Goal: Information Seeking & Learning: Compare options

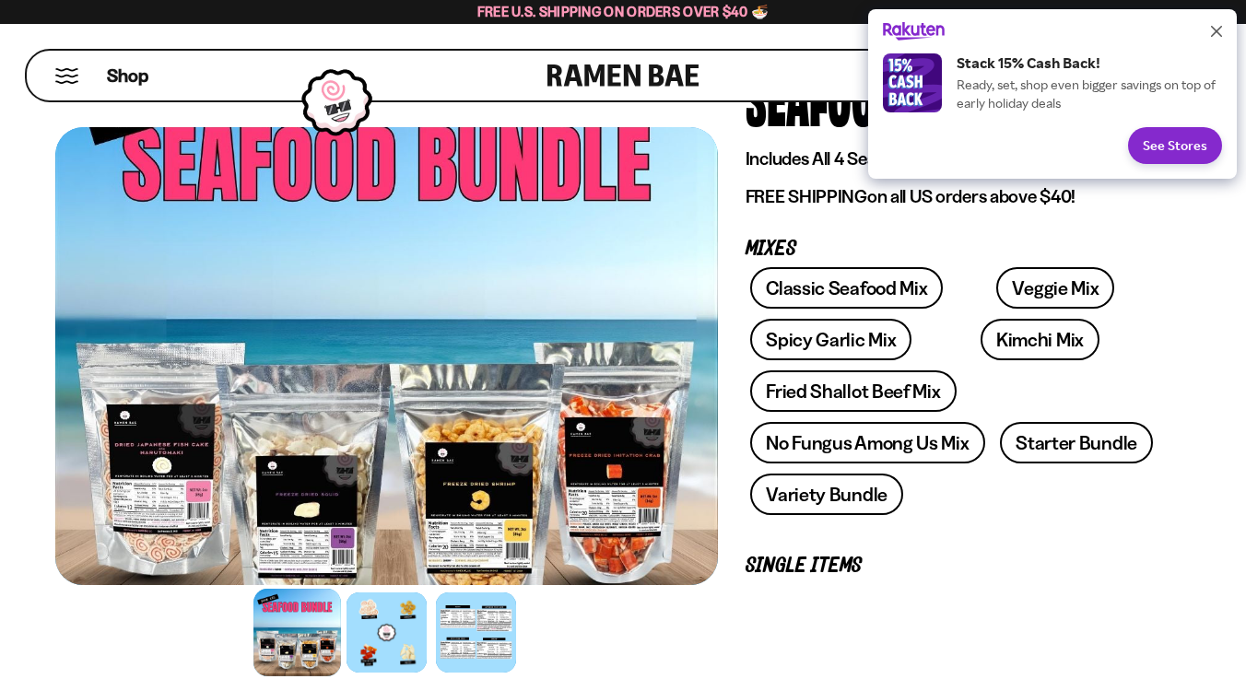
scroll to position [138, 0]
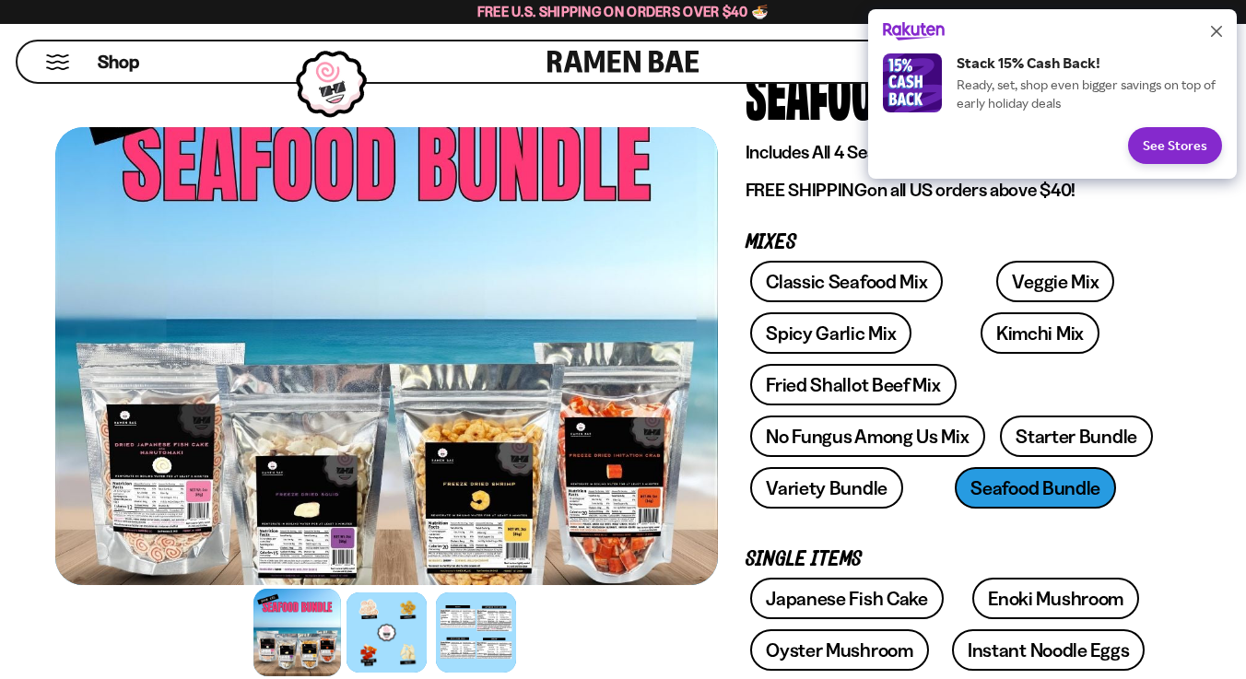
click at [1218, 37] on button "Close" at bounding box center [1217, 32] width 30 height 30
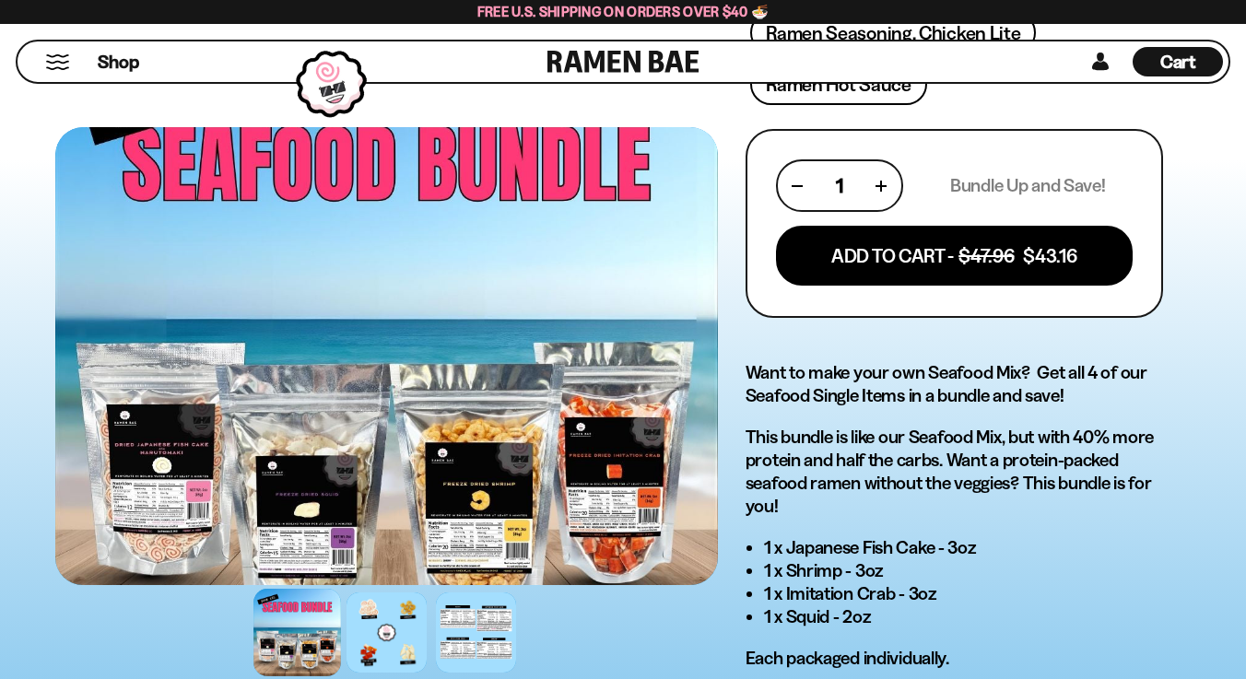
scroll to position [926, 0]
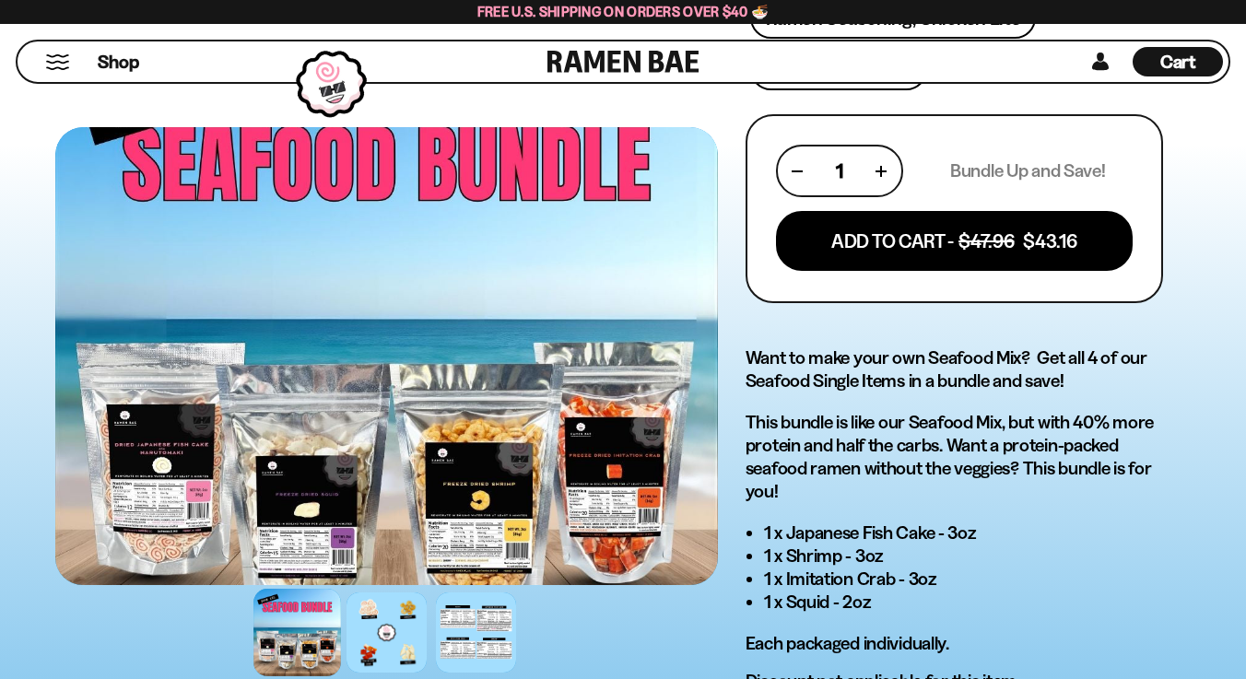
click at [301, 626] on div at bounding box center [298, 633] width 88 height 88
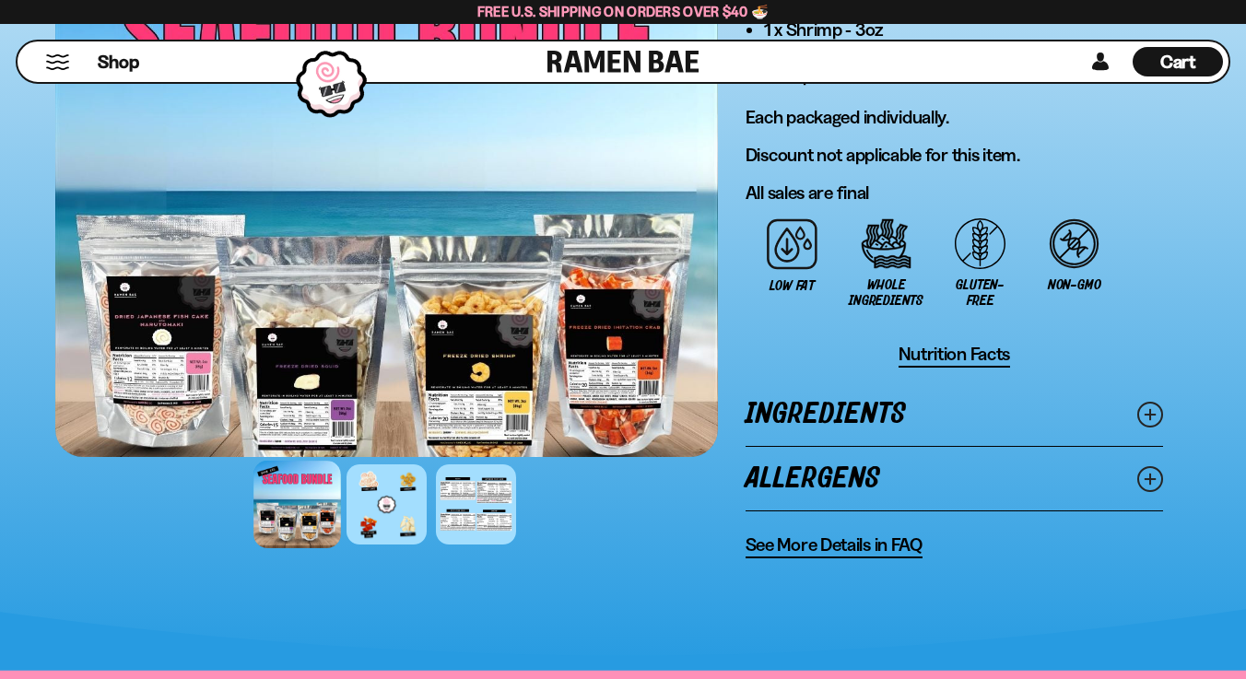
scroll to position [1512, 0]
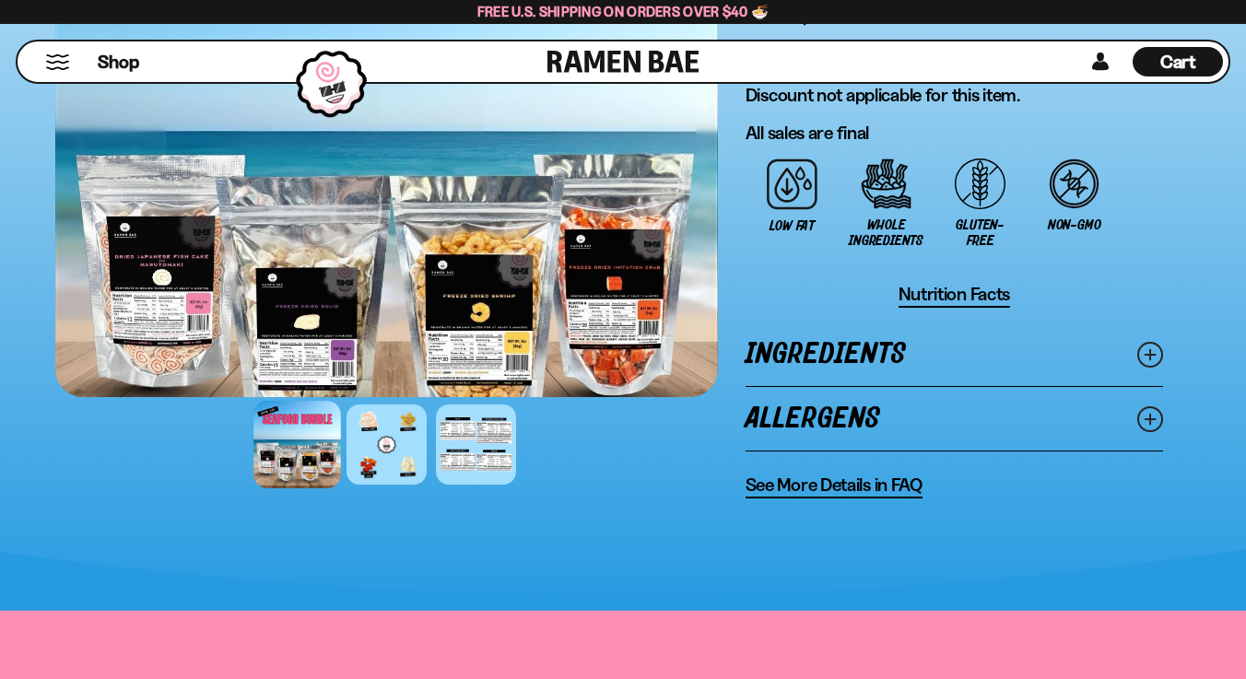
click at [307, 317] on div at bounding box center [386, 168] width 663 height 458
click at [288, 442] on div at bounding box center [298, 445] width 88 height 88
click at [395, 462] on div at bounding box center [387, 445] width 88 height 88
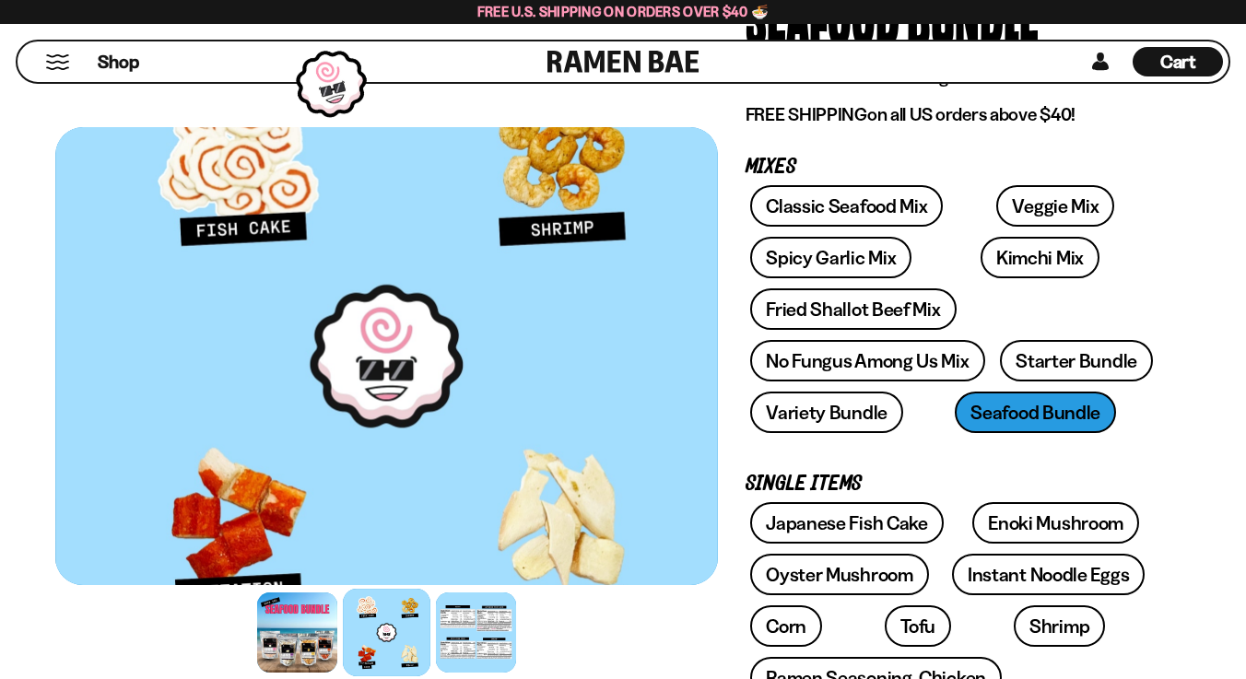
scroll to position [207, 0]
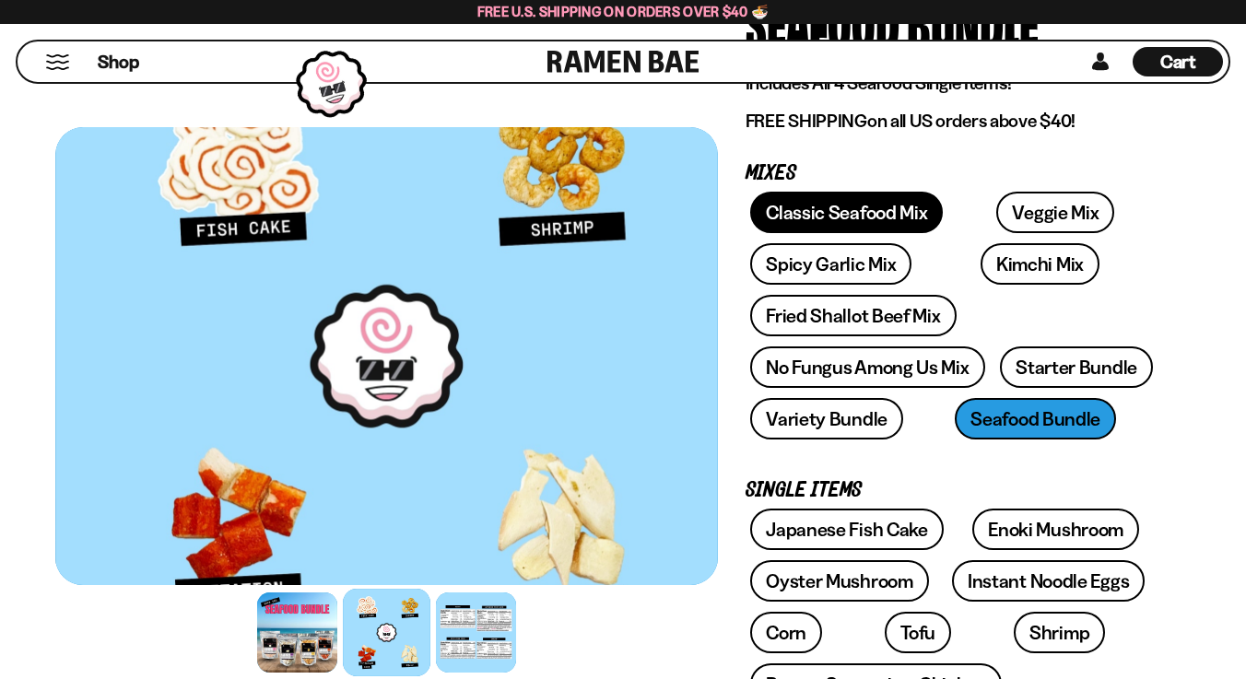
click at [825, 218] on link "Classic Seafood Mix" at bounding box center [846, 212] width 193 height 41
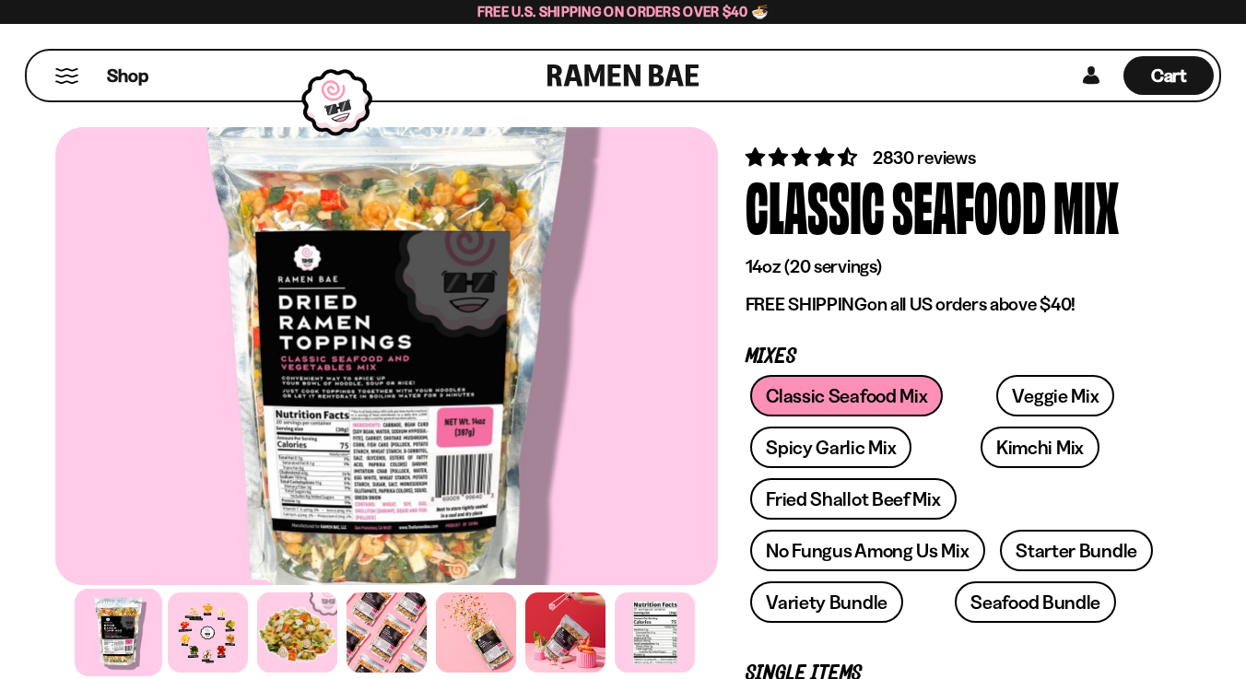
scroll to position [50, 0]
click at [849, 424] on div "Classic Seafood Mix Veggie Mix Spicy Garlic Mix Kimchi Mix Fried Shallot Beef M…" at bounding box center [955, 505] width 418 height 258
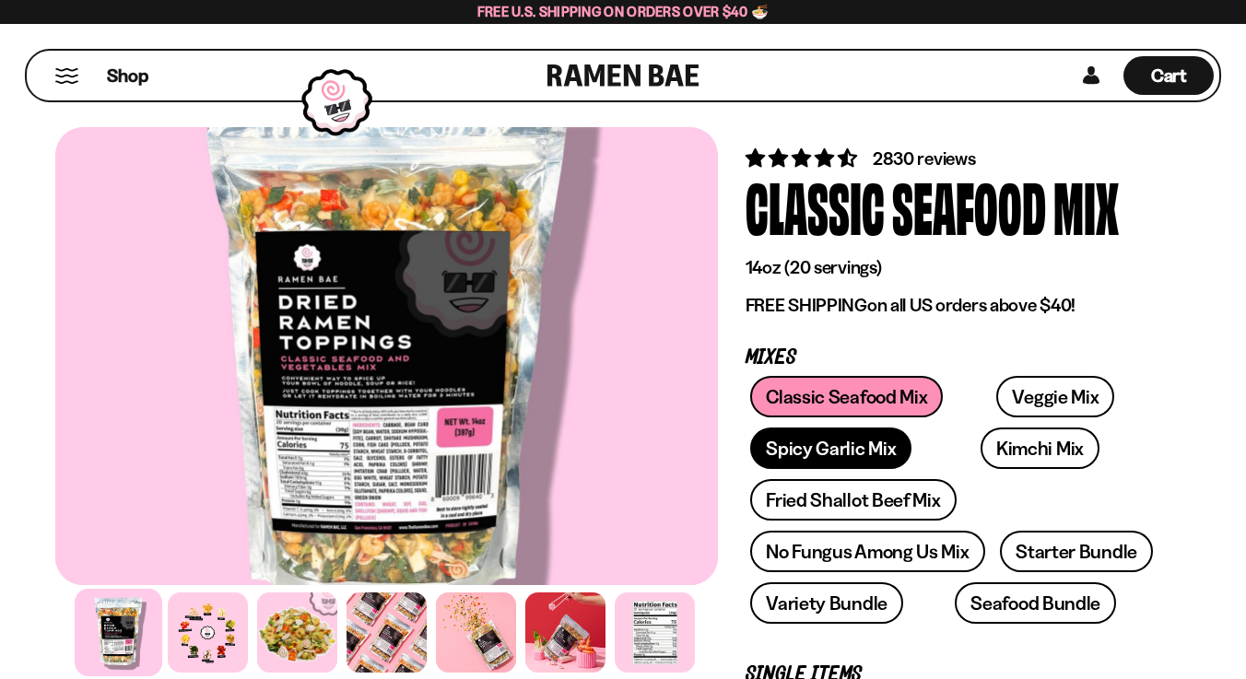
click at [844, 442] on link "Spicy Garlic Mix" at bounding box center [830, 448] width 161 height 41
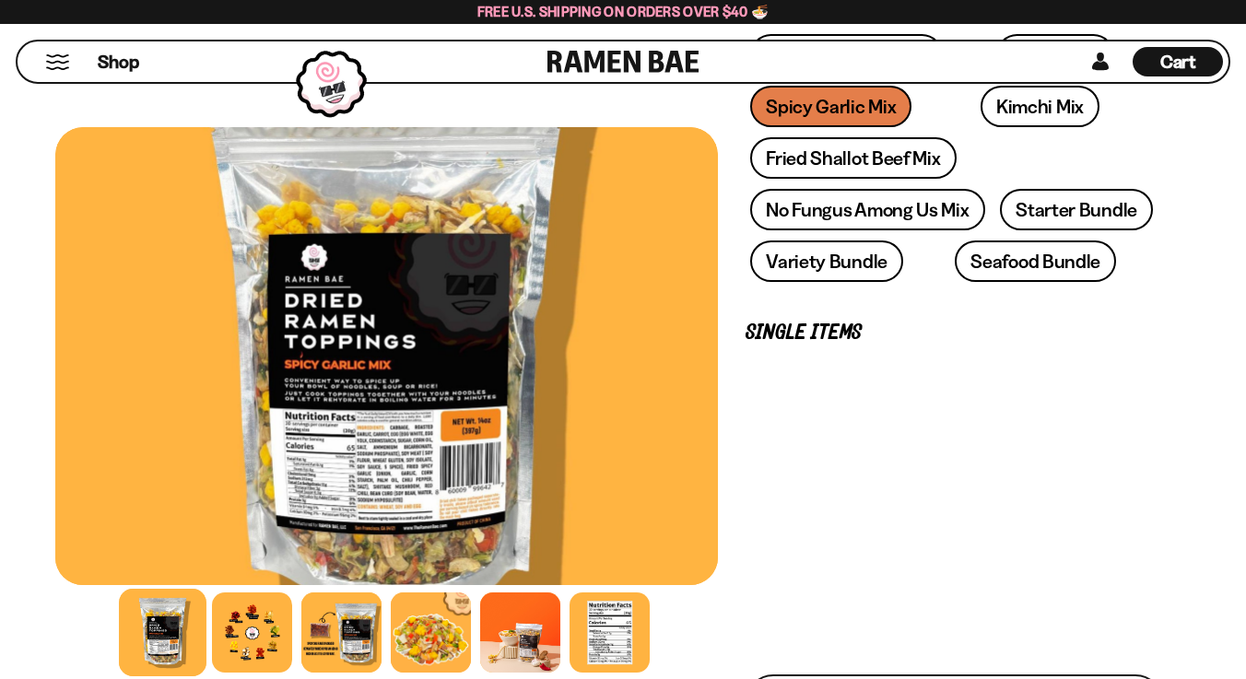
scroll to position [405, 0]
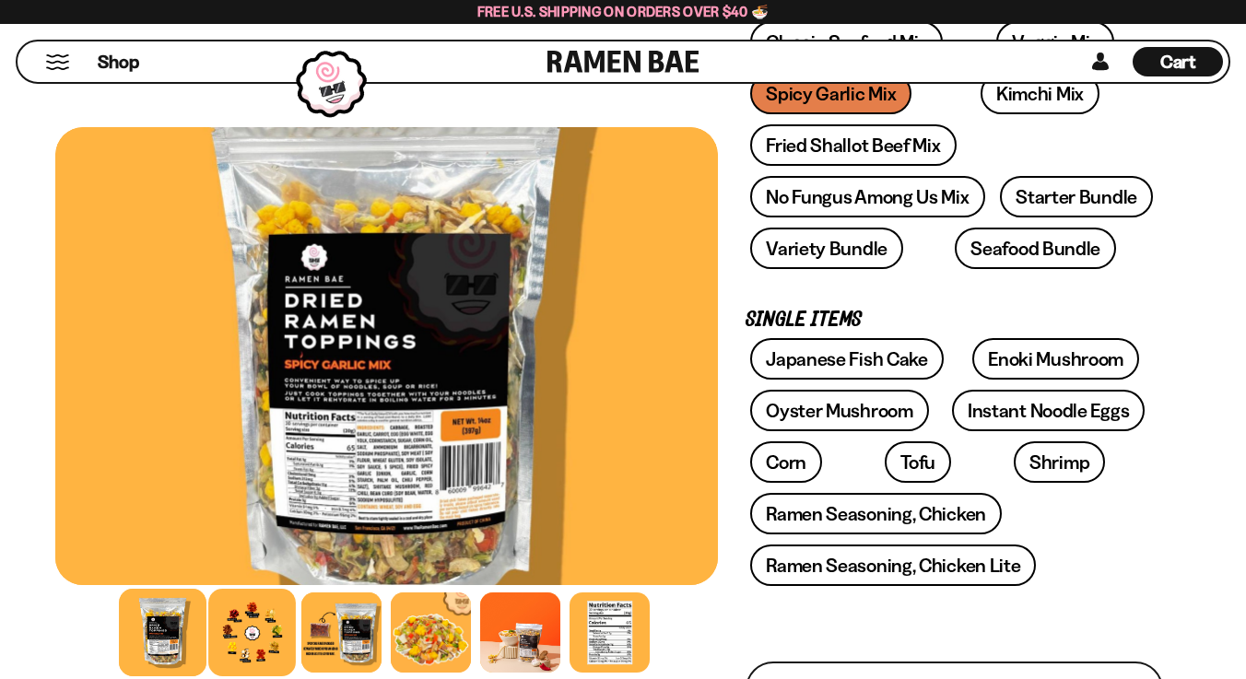
click at [239, 668] on div at bounding box center [252, 633] width 88 height 88
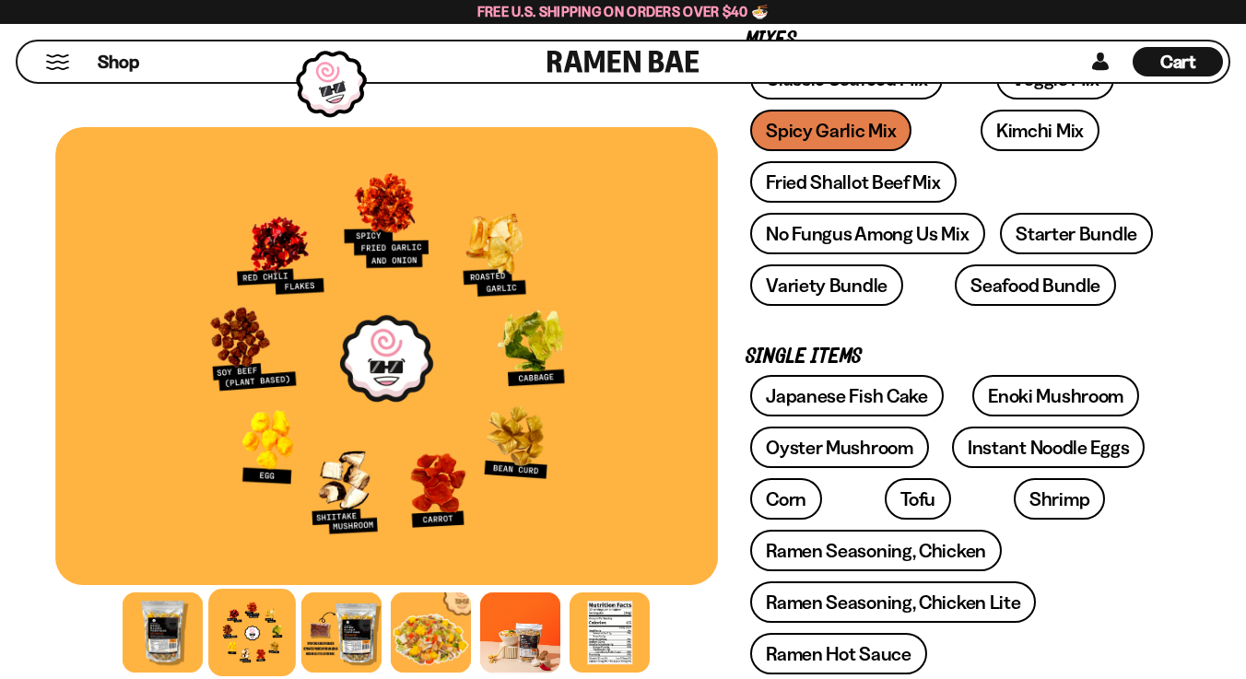
scroll to position [362, 0]
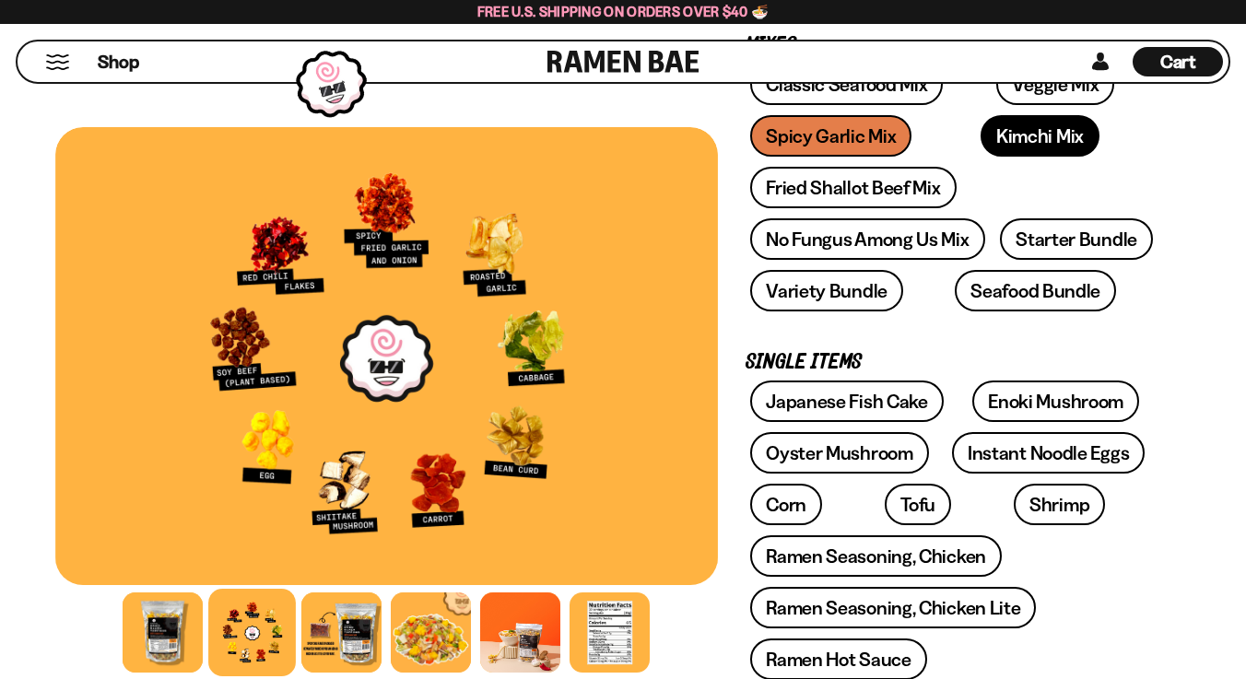
click at [1003, 141] on link "Kimchi Mix" at bounding box center [1040, 135] width 119 height 41
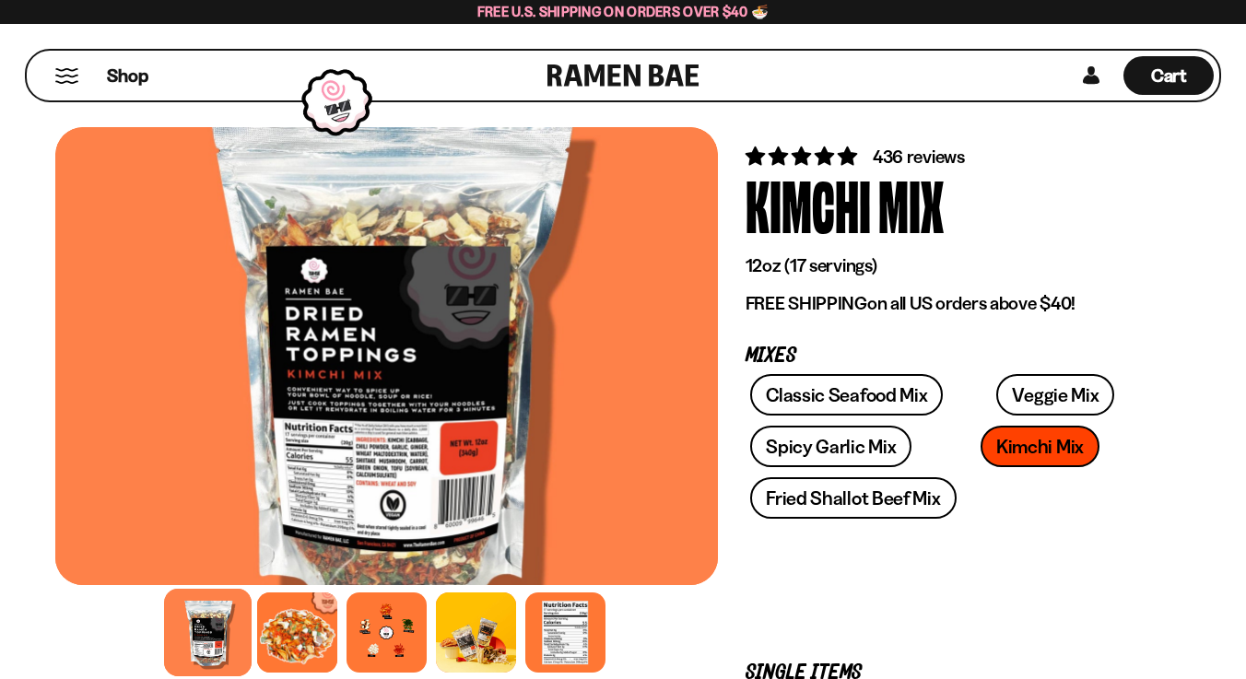
scroll to position [67, 0]
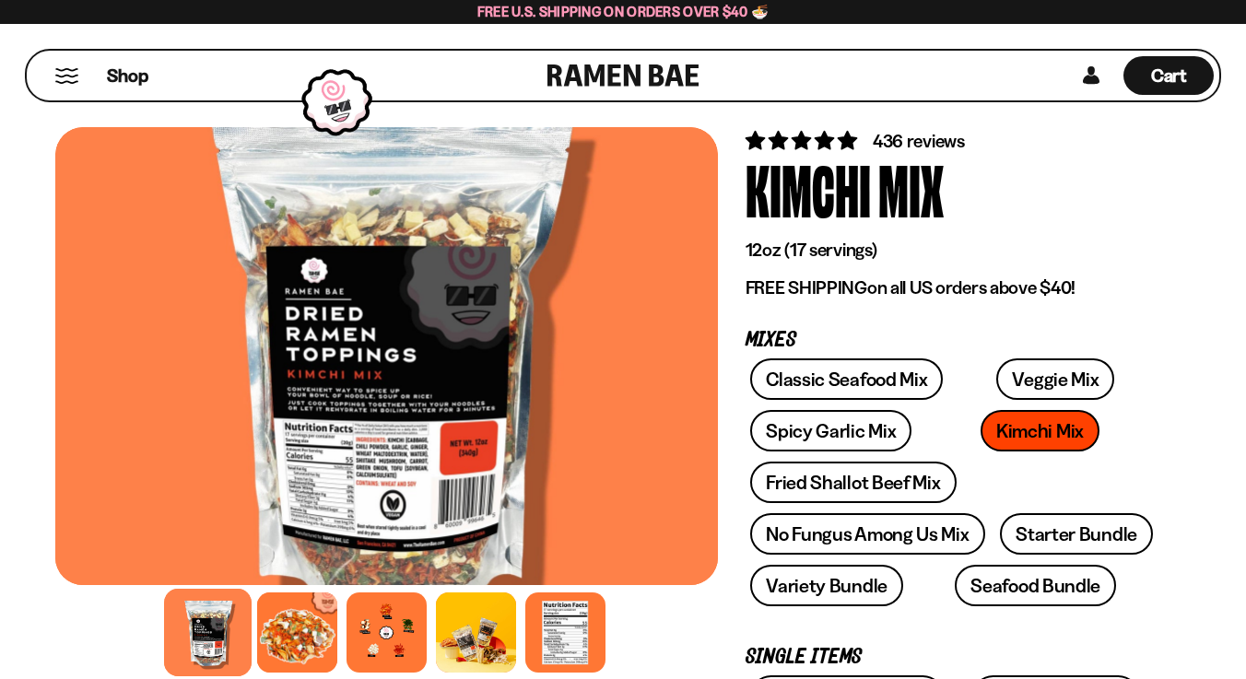
click at [339, 661] on div at bounding box center [386, 632] width 663 height 89
click at [372, 651] on div at bounding box center [387, 633] width 88 height 88
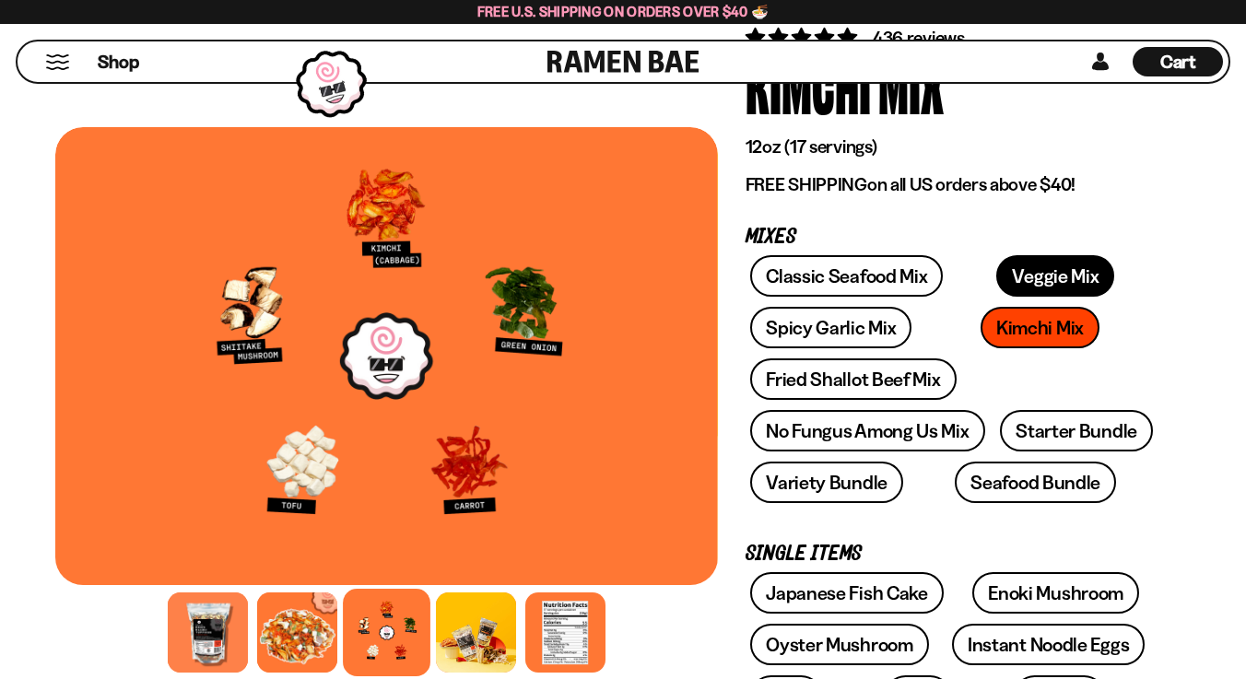
scroll to position [173, 0]
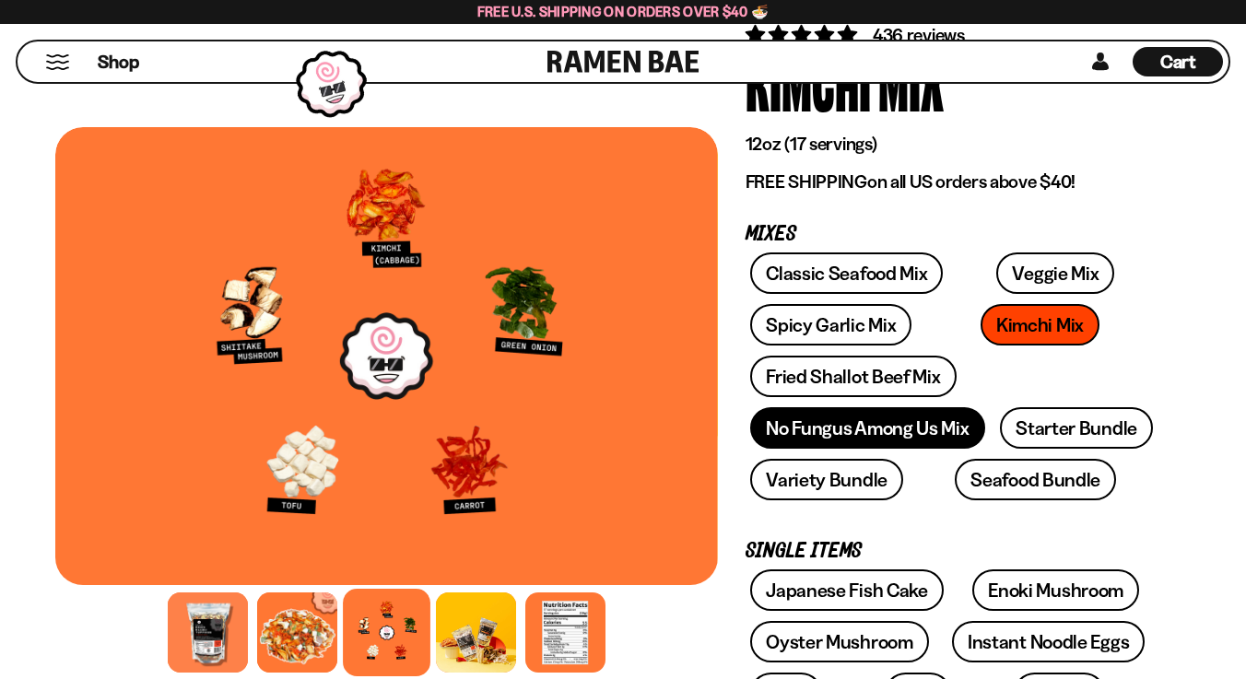
click at [925, 439] on link "No Fungus Among Us Mix" at bounding box center [867, 427] width 234 height 41
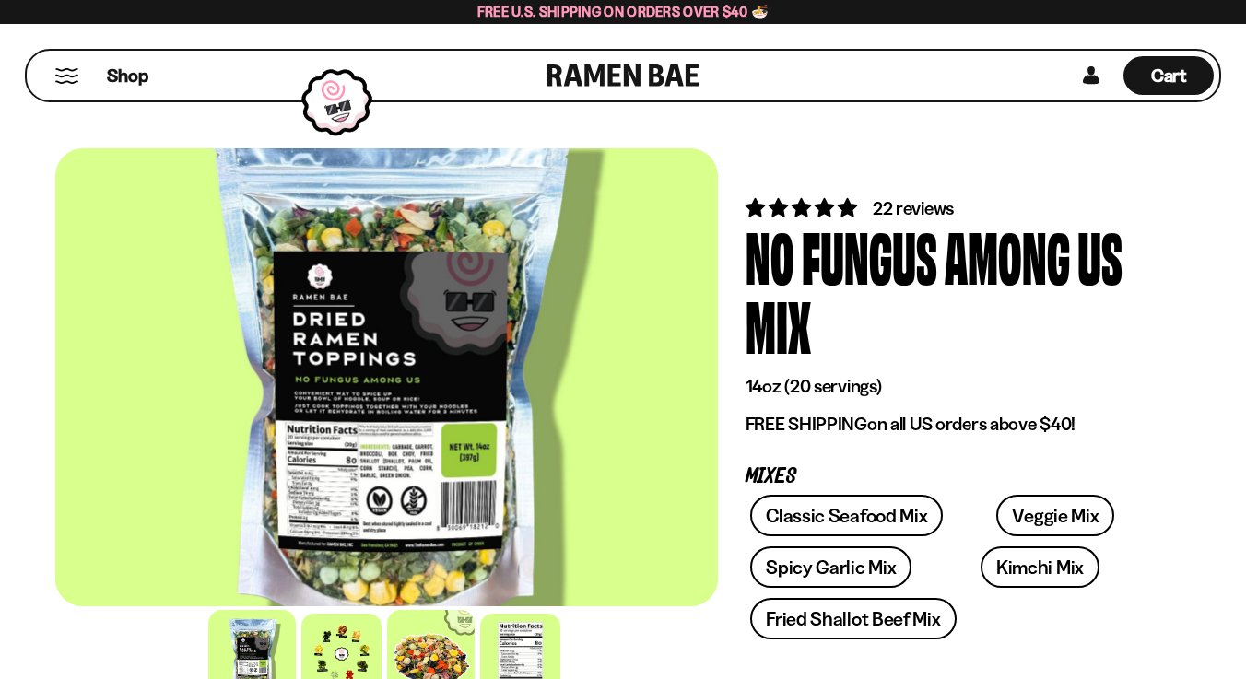
click at [410, 647] on div at bounding box center [431, 654] width 88 height 88
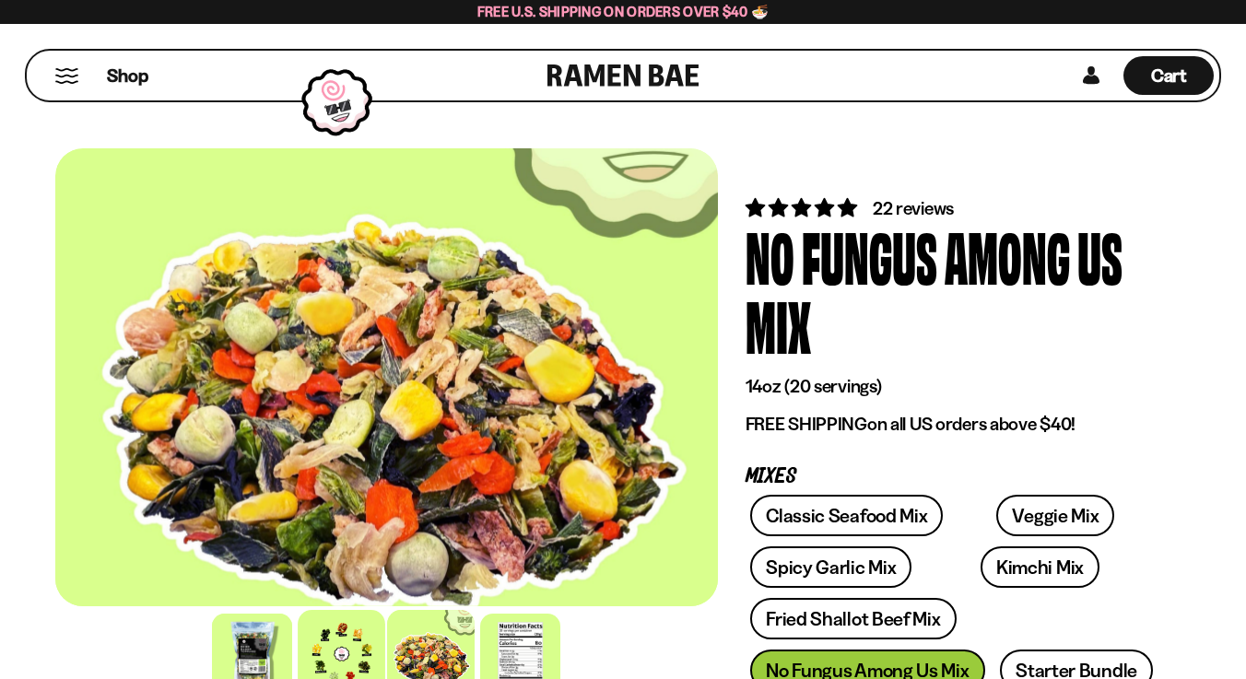
click at [367, 654] on div at bounding box center [342, 654] width 88 height 88
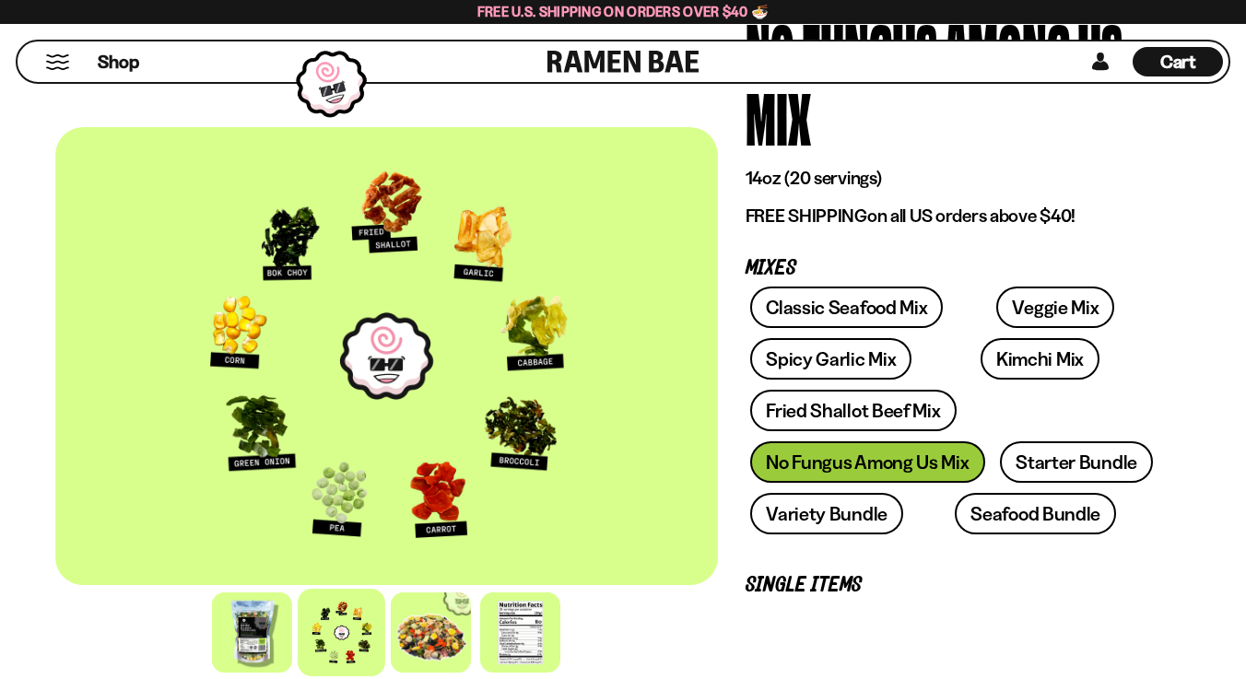
scroll to position [222, 0]
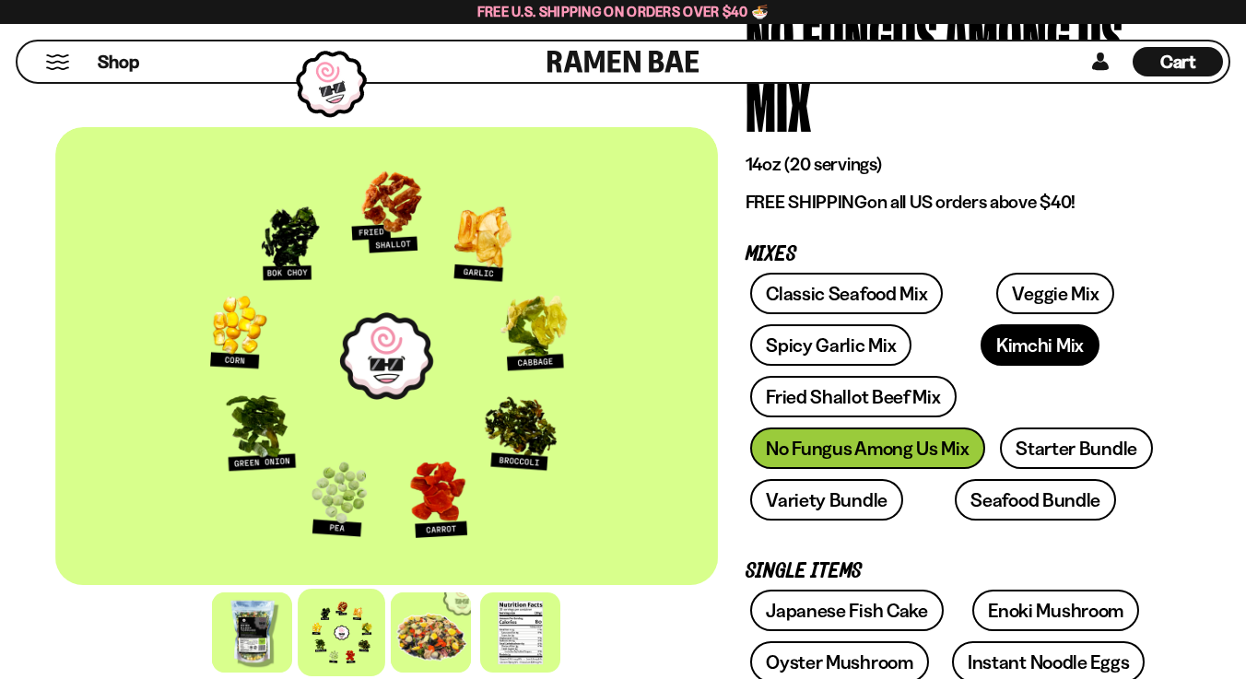
click at [981, 354] on link "Kimchi Mix" at bounding box center [1040, 345] width 119 height 41
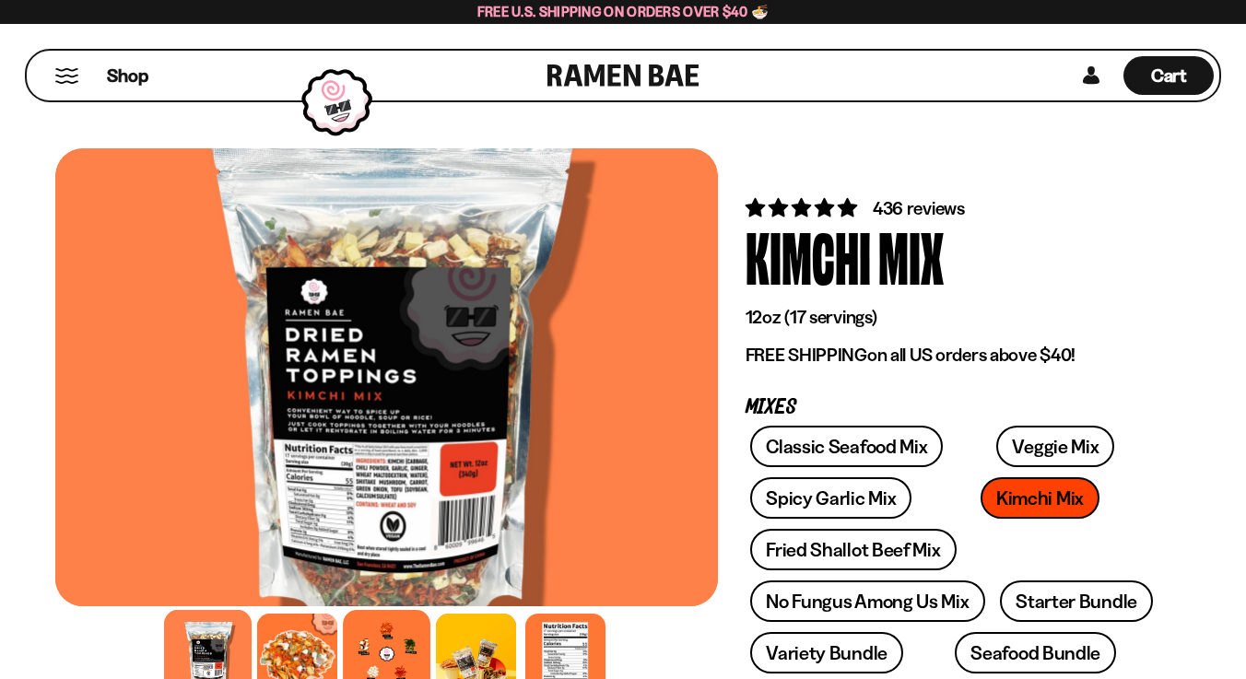
click at [368, 655] on div at bounding box center [387, 654] width 88 height 88
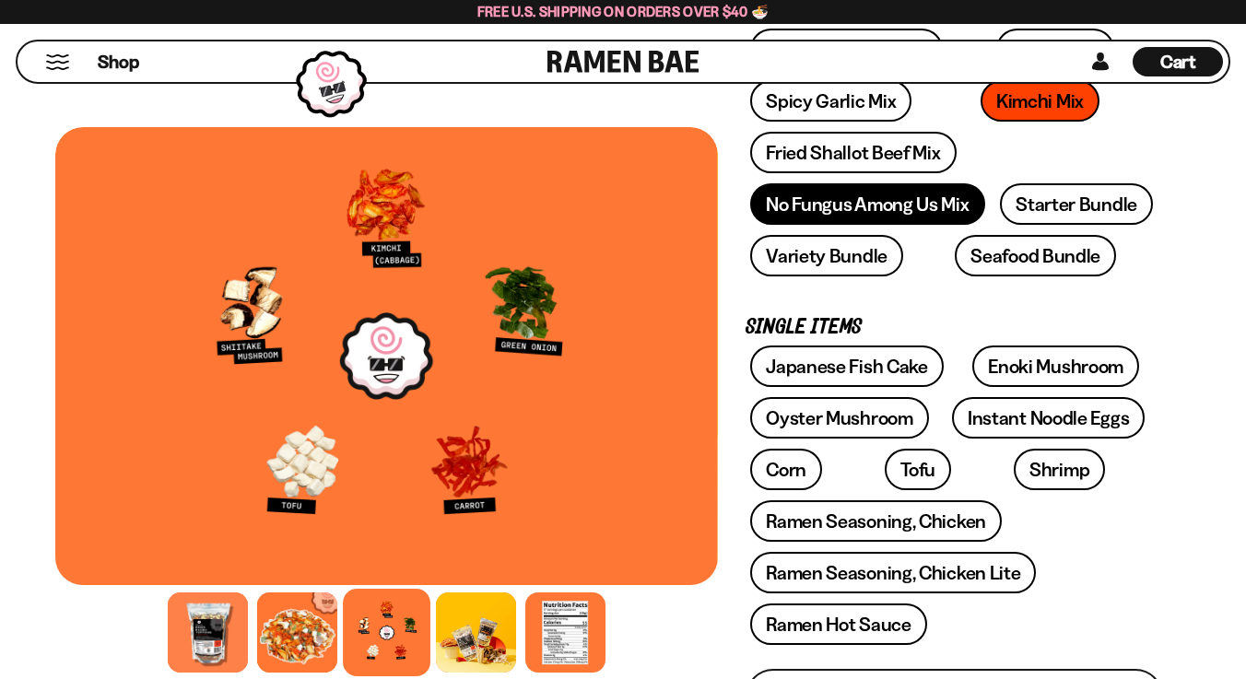
scroll to position [399, 0]
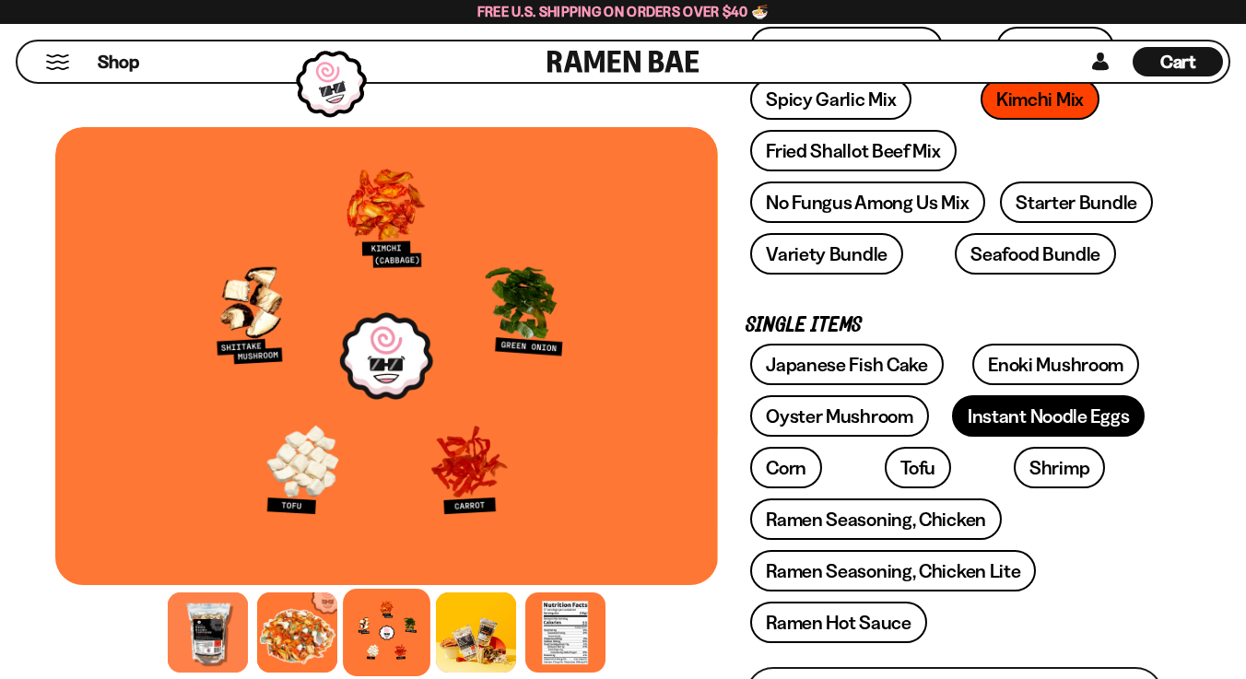
click at [1023, 428] on link "Instant Noodle Eggs" at bounding box center [1048, 415] width 193 height 41
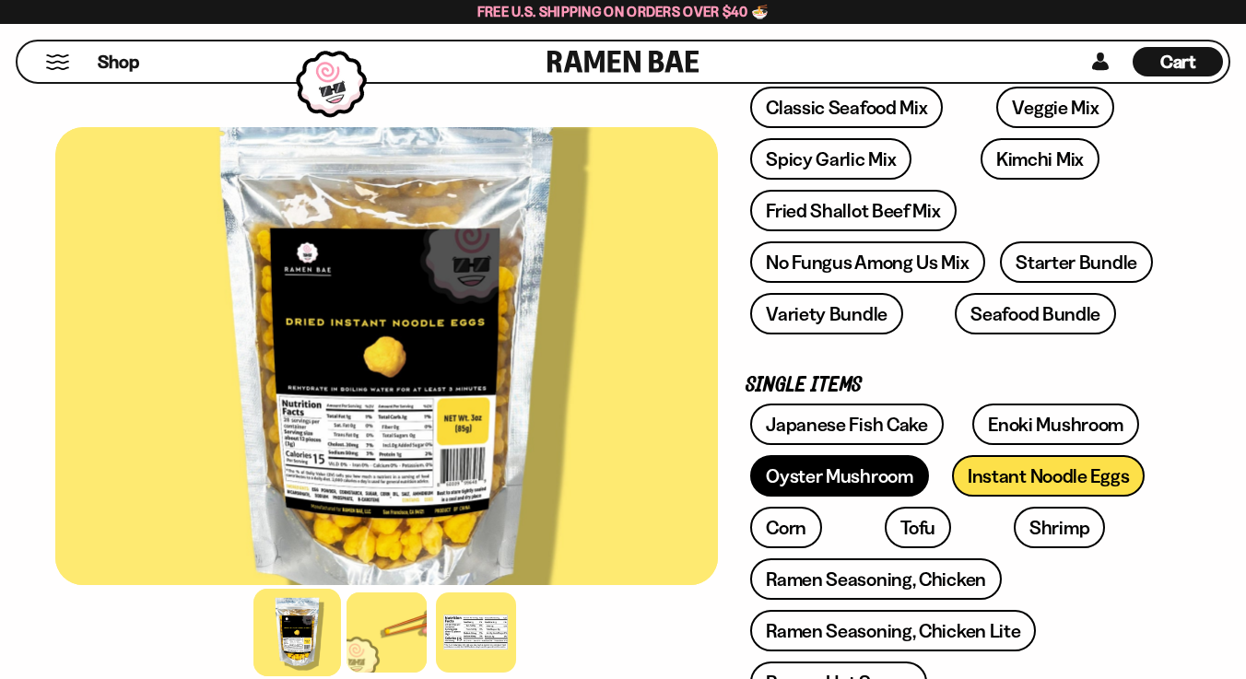
scroll to position [340, 0]
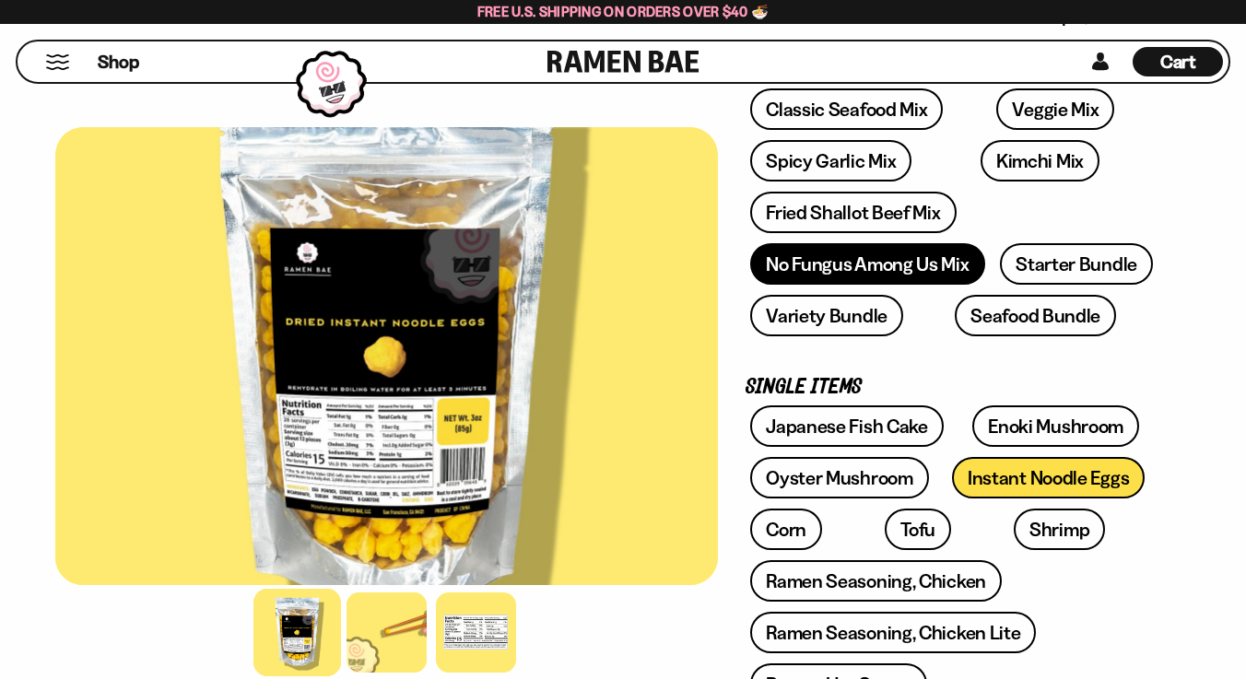
click at [891, 258] on link "No Fungus Among Us Mix" at bounding box center [867, 263] width 234 height 41
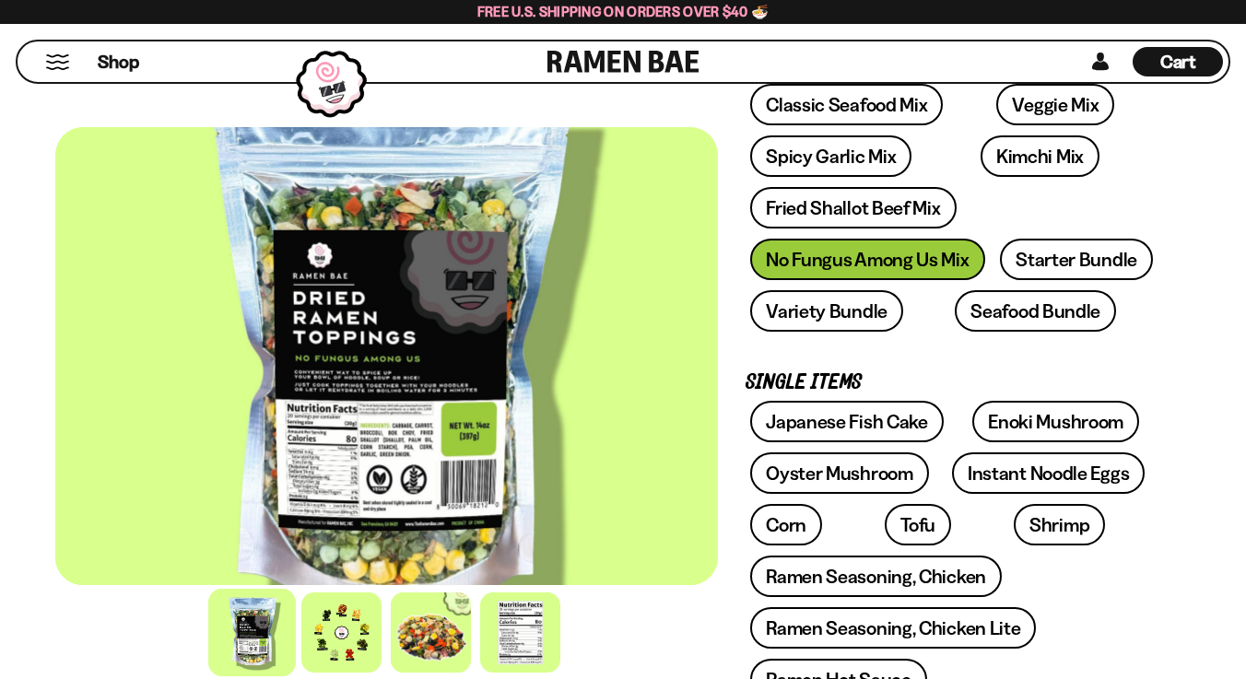
scroll to position [436, 0]
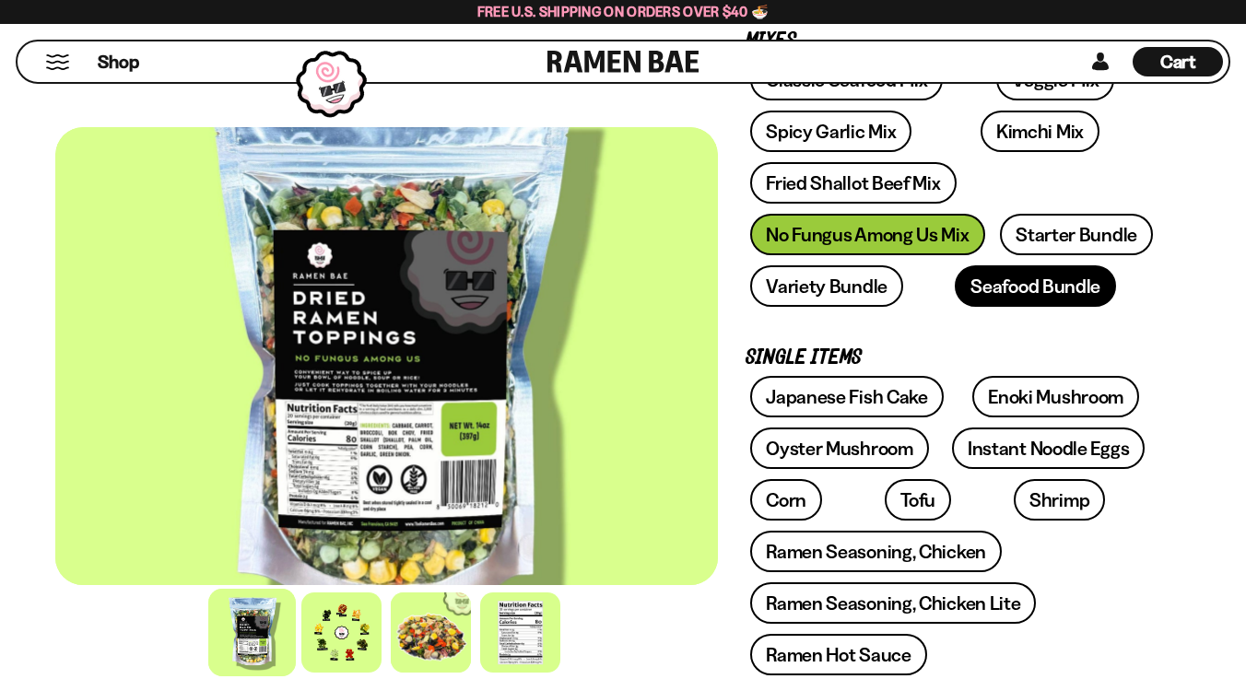
click at [955, 286] on link "Seafood Bundle" at bounding box center [1035, 286] width 161 height 41
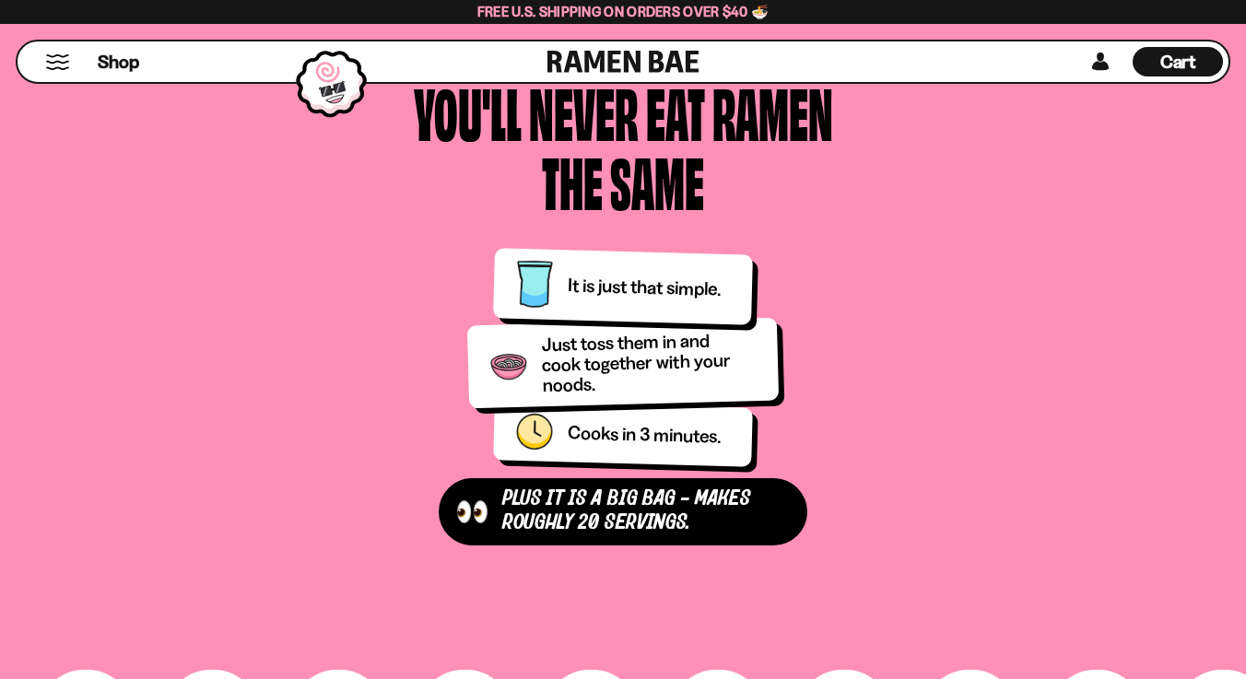
scroll to position [2130, 0]
